Goal: Information Seeking & Learning: Learn about a topic

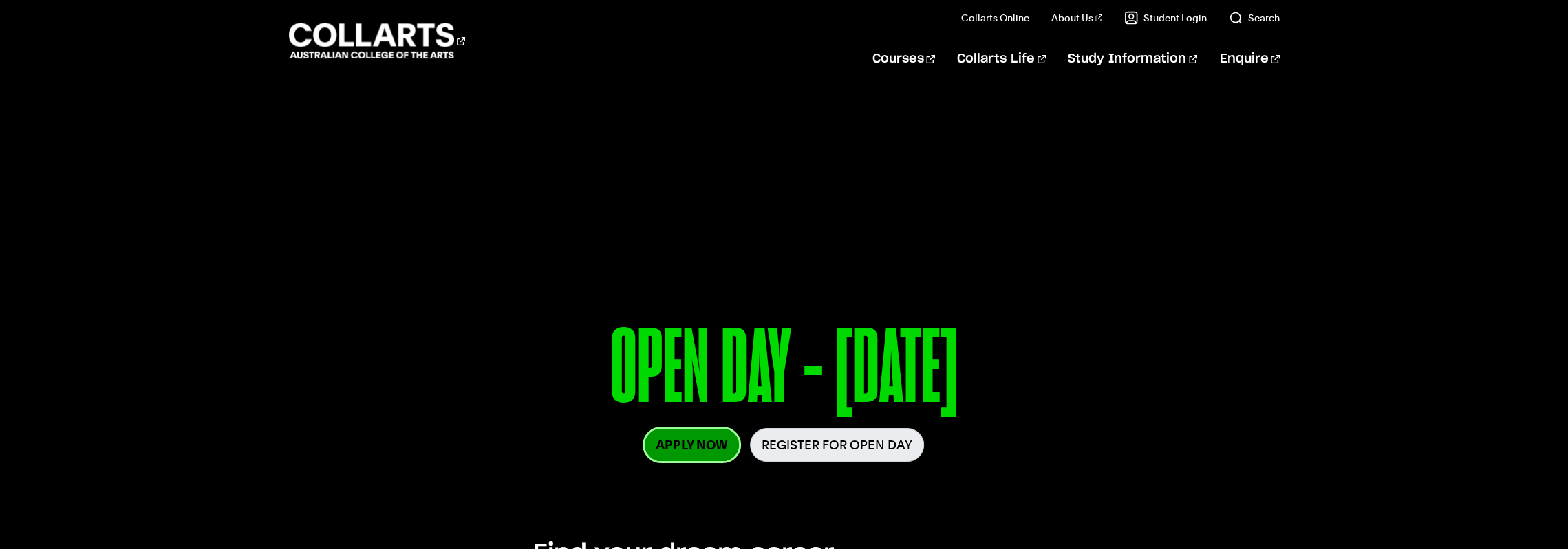
click at [676, 455] on link "Apply Now" at bounding box center [692, 445] width 95 height 32
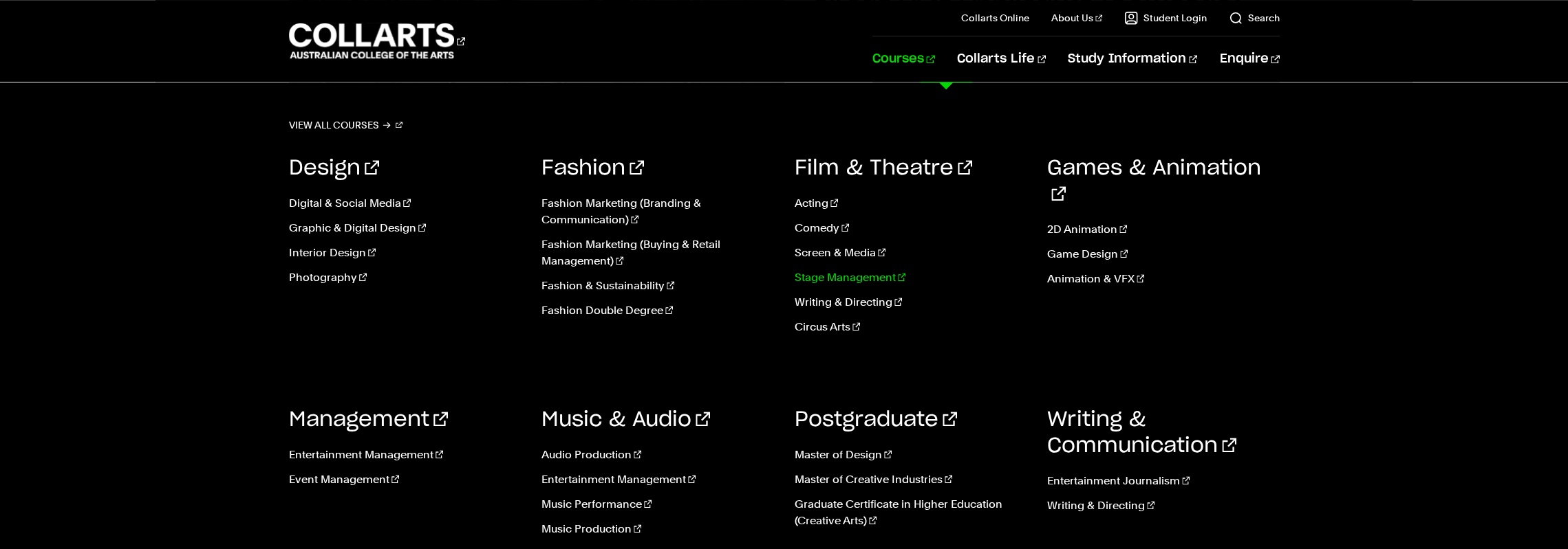
scroll to position [1031, 0]
click at [618, 503] on link "Music Performance" at bounding box center [657, 505] width 233 height 17
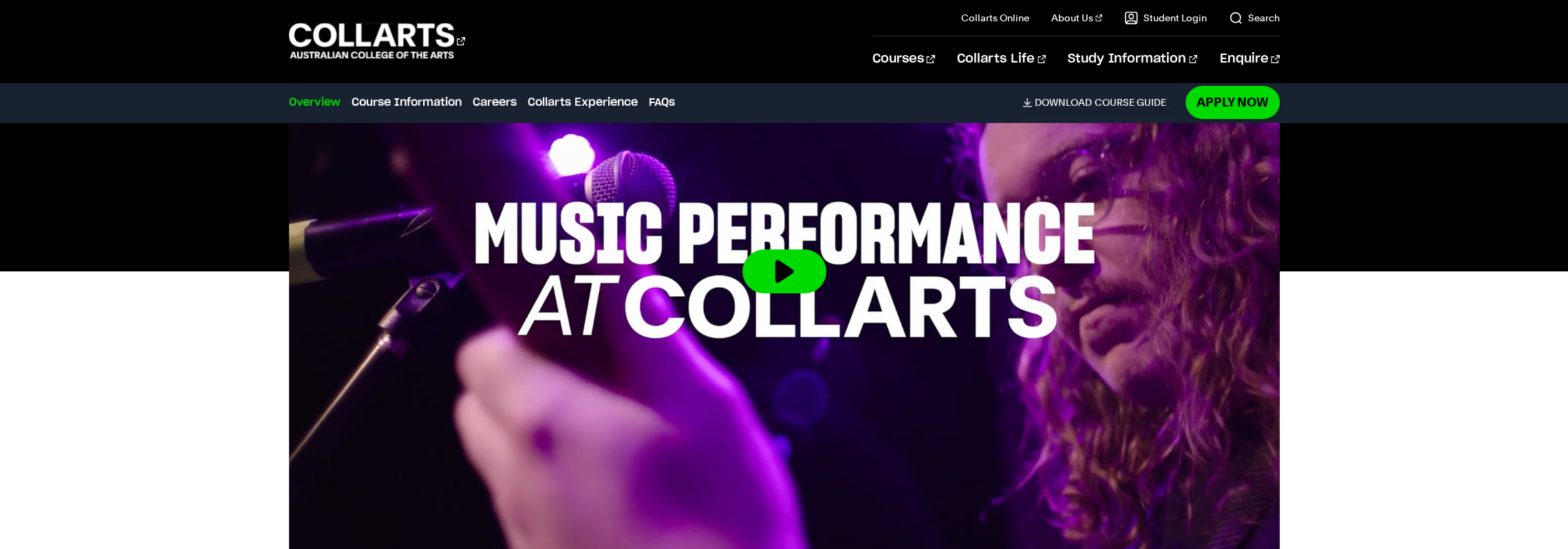
scroll to position [688, 0]
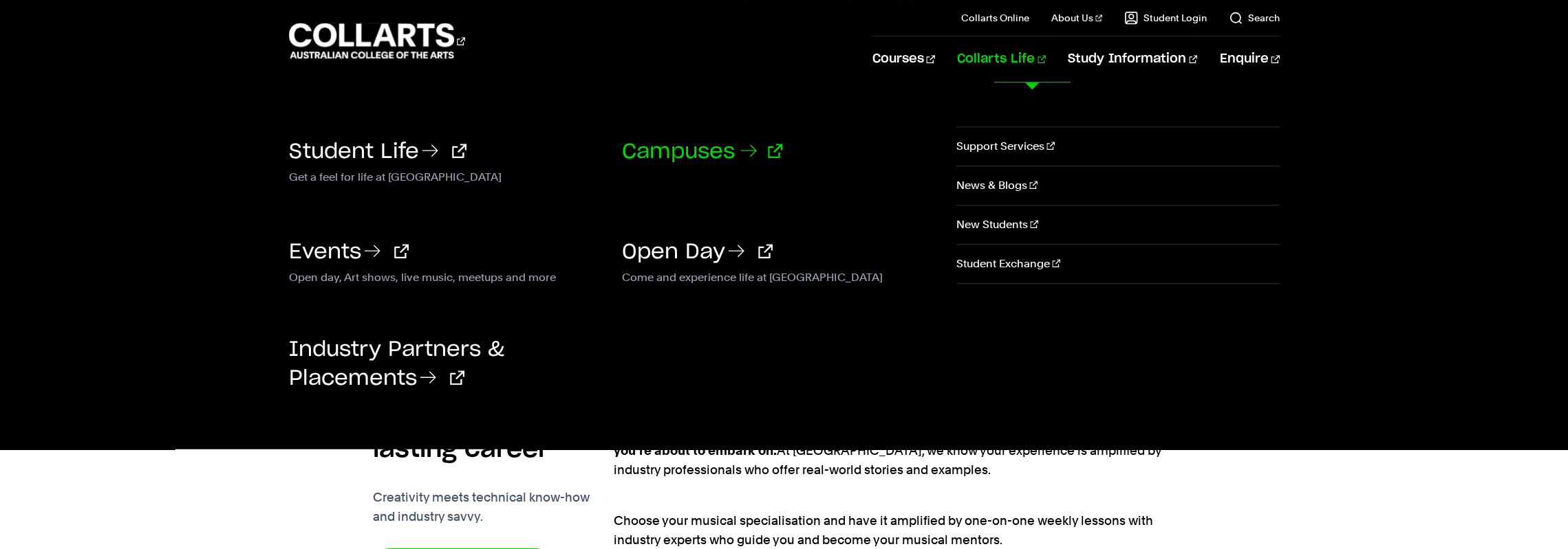
click at [727, 148] on link "Campuses" at bounding box center [702, 152] width 160 height 21
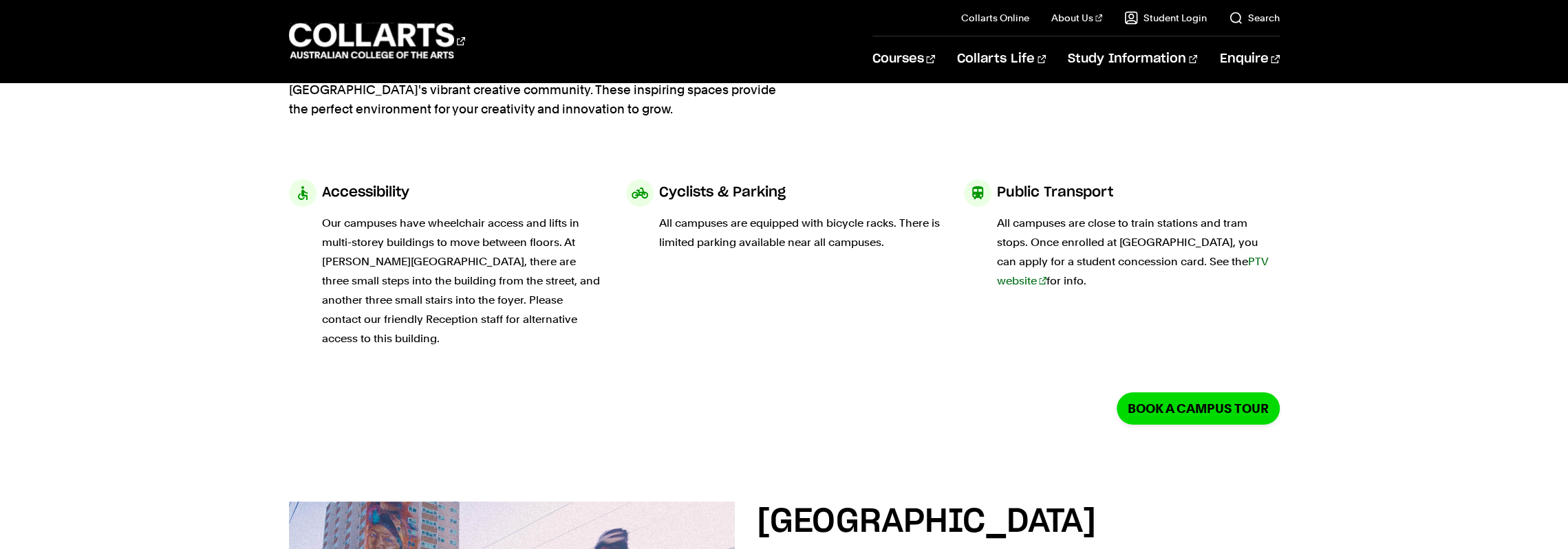
scroll to position [137, 0]
